Goal: Information Seeking & Learning: Find specific page/section

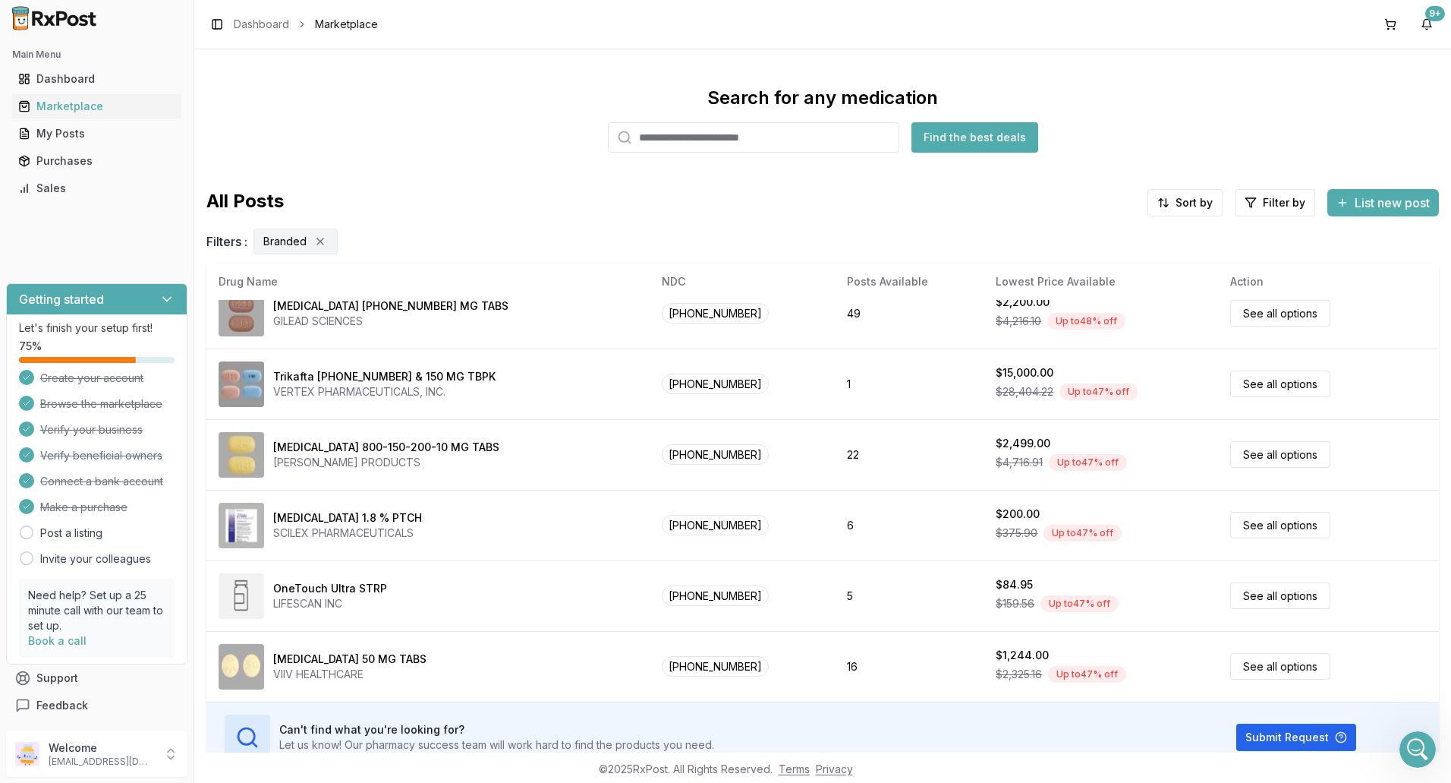
scroll to position [11329, 0]
click at [77, 162] on div "Purchases" at bounding box center [96, 160] width 157 height 15
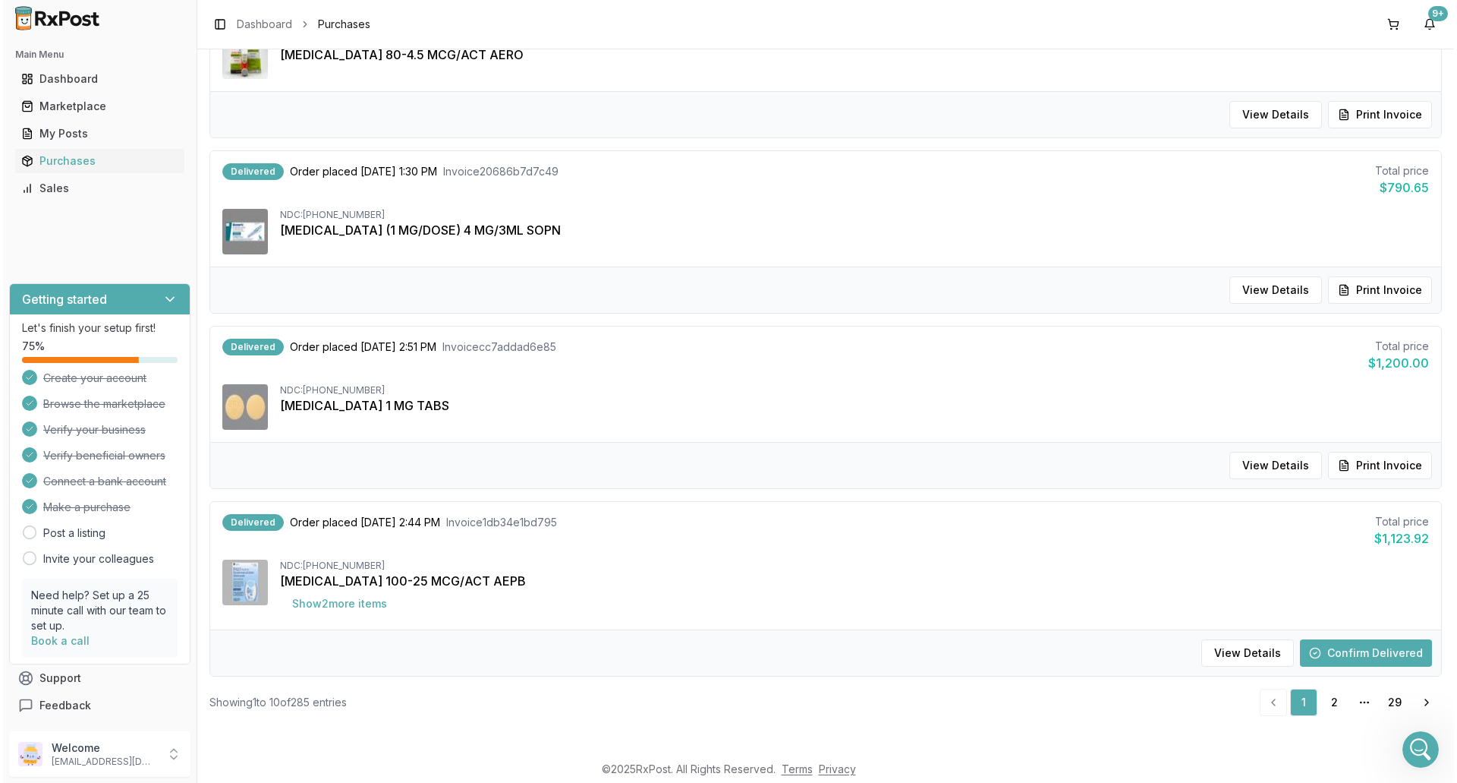
scroll to position [941, 0]
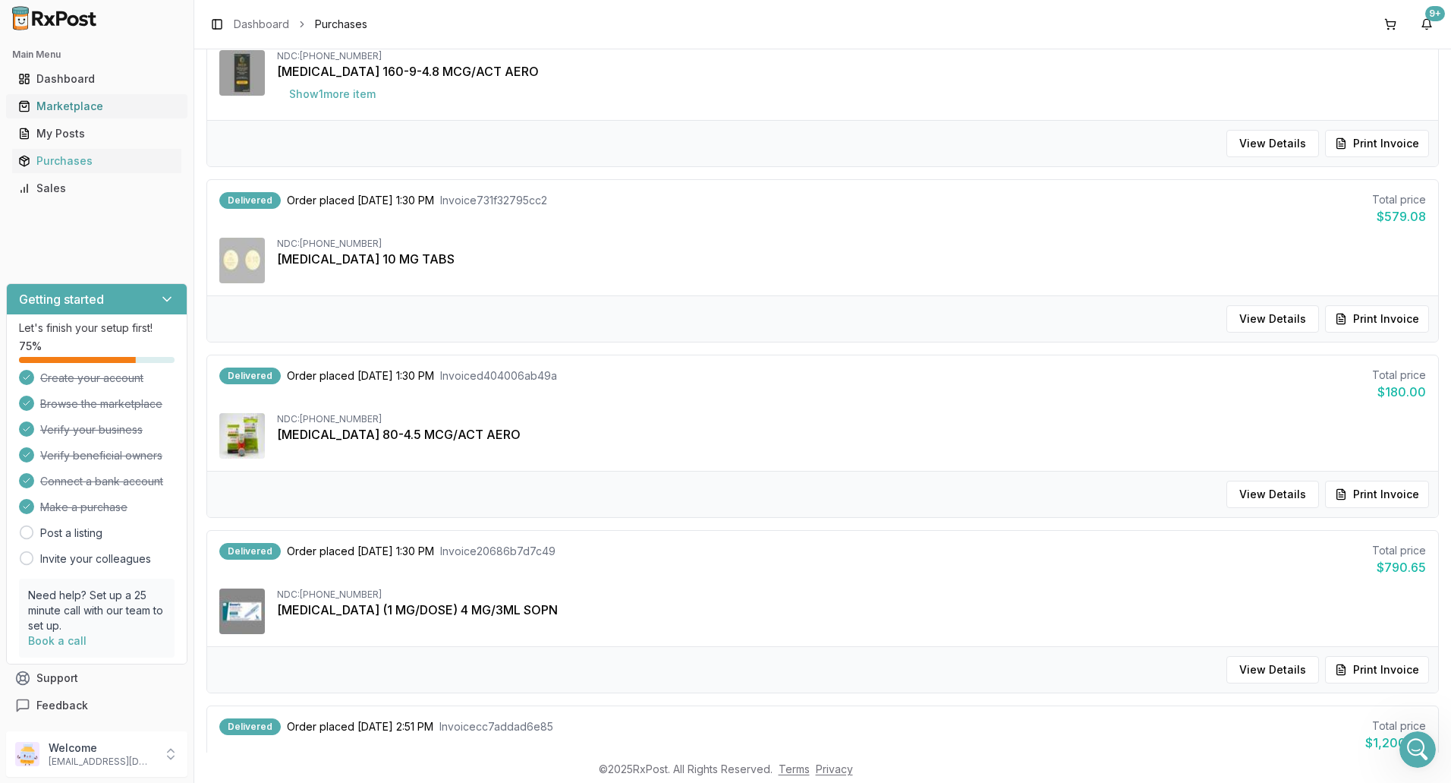
click at [79, 107] on div "Marketplace" at bounding box center [96, 106] width 157 height 15
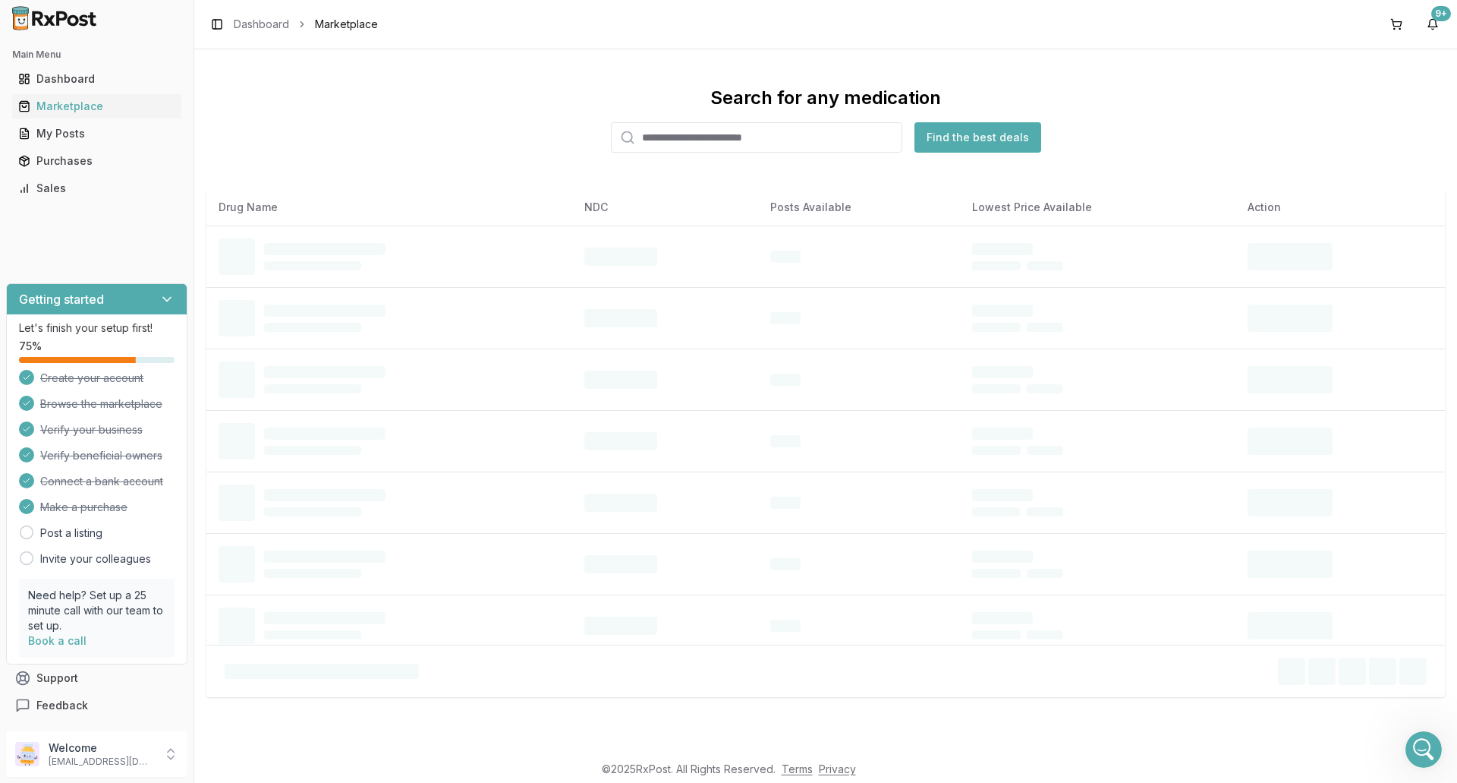
click at [697, 141] on input "search" at bounding box center [756, 137] width 291 height 30
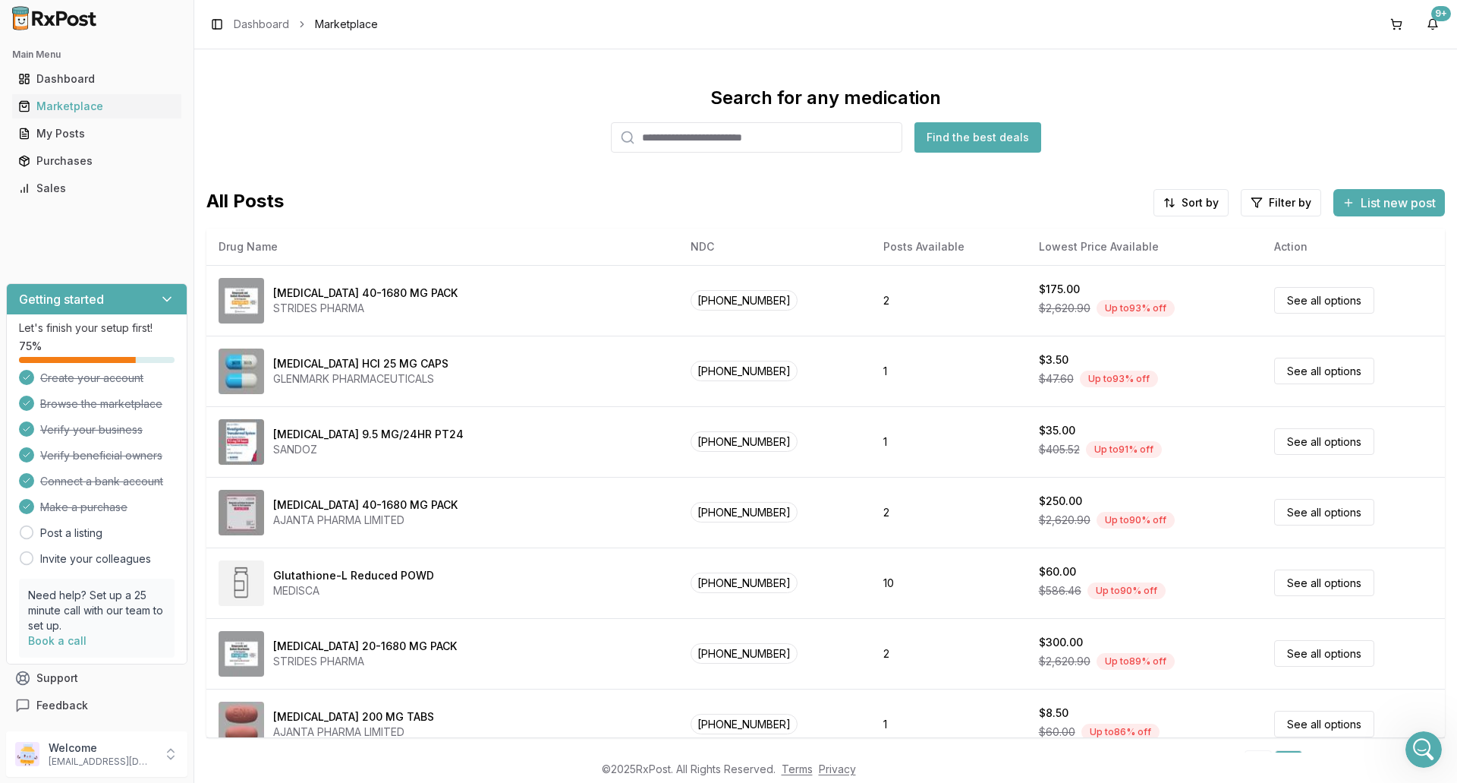
click at [695, 142] on input "search" at bounding box center [756, 137] width 291 height 30
type input "*******"
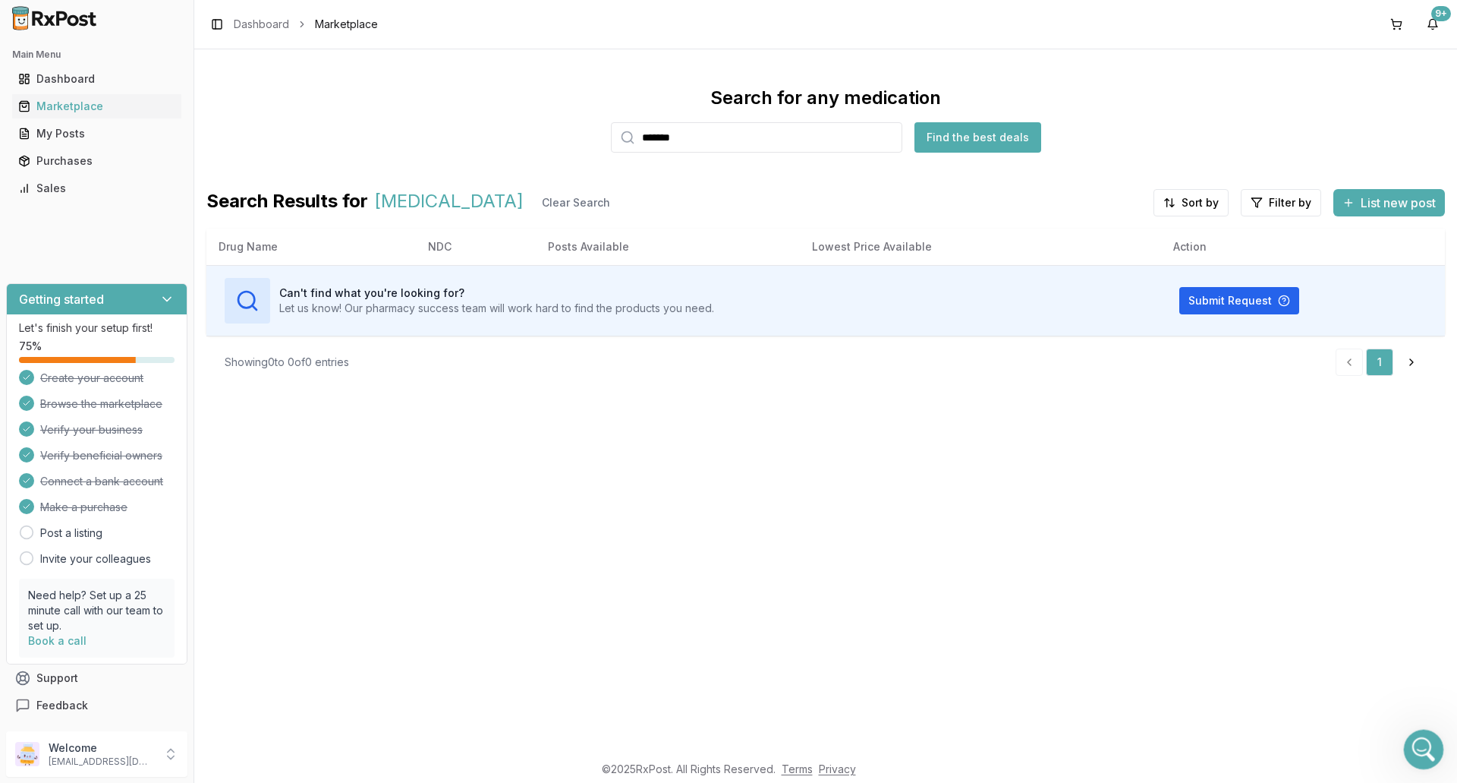
click at [1424, 744] on icon "Open Intercom Messenger" at bounding box center [1421, 747] width 25 height 25
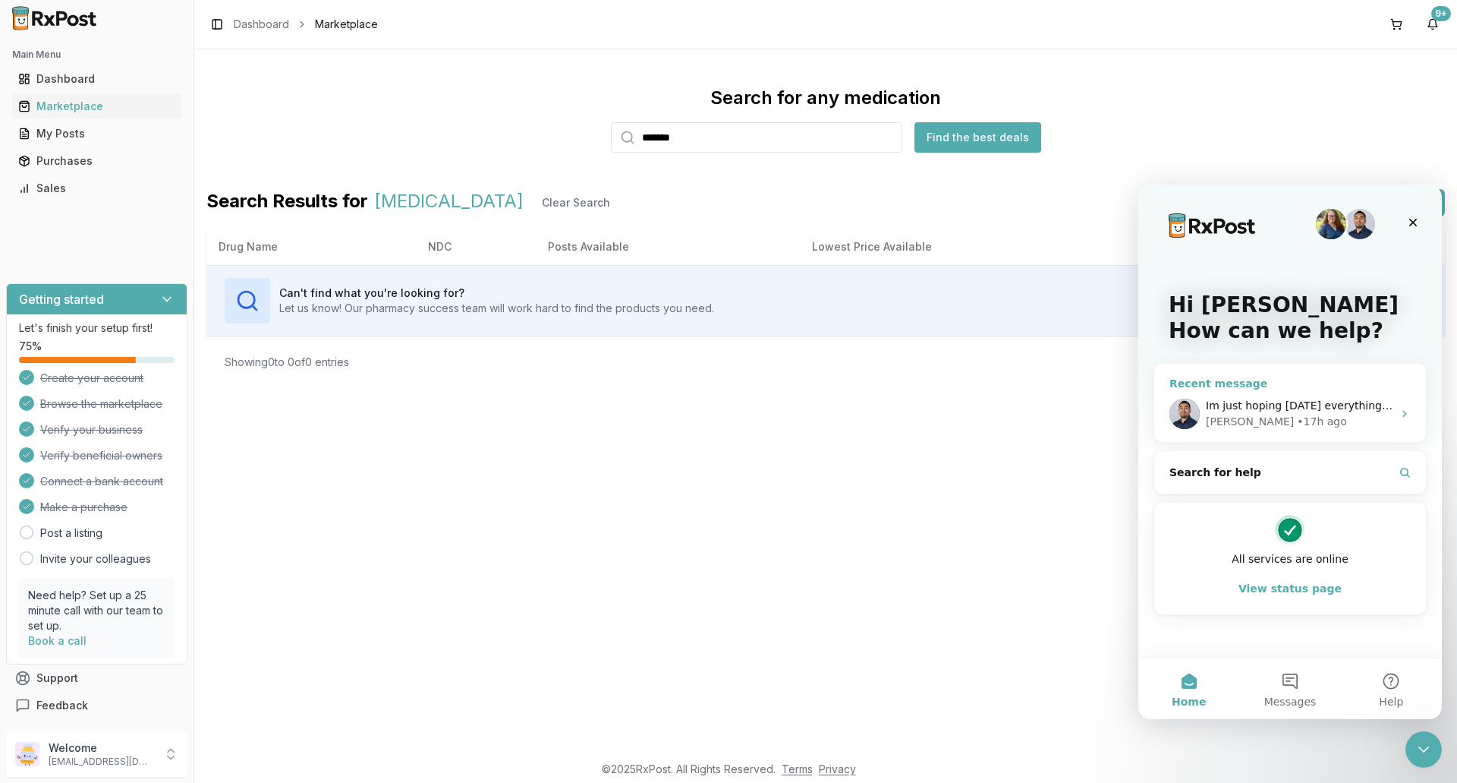
click at [1350, 389] on div "Im just hoping [DATE] everything will go back to normal [PERSON_NAME] • 17h ago" at bounding box center [1290, 414] width 272 height 56
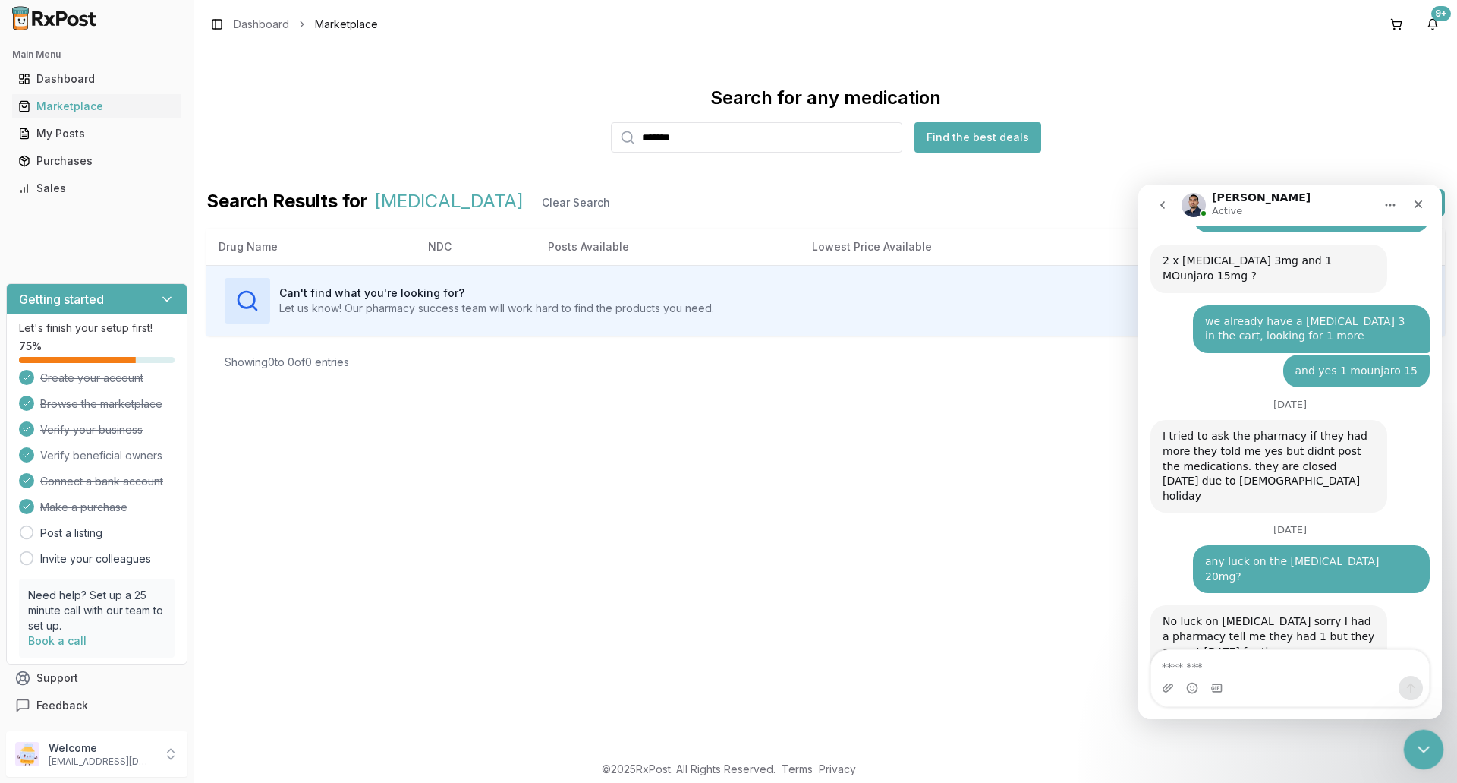
click at [1428, 739] on icon "Close Intercom Messenger" at bounding box center [1421, 747] width 18 height 18
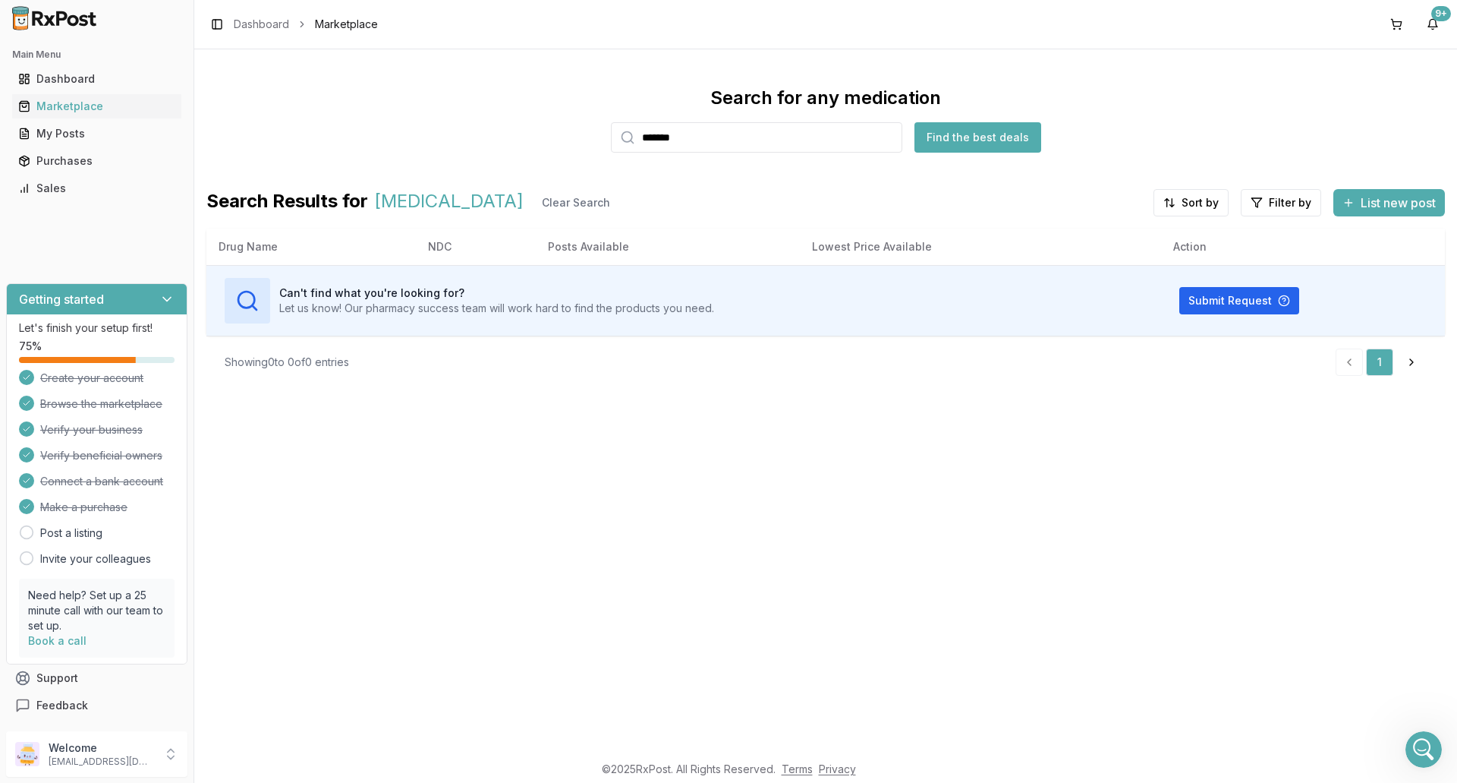
scroll to position [11306, 0]
